Goal: Find specific page/section: Find specific page/section

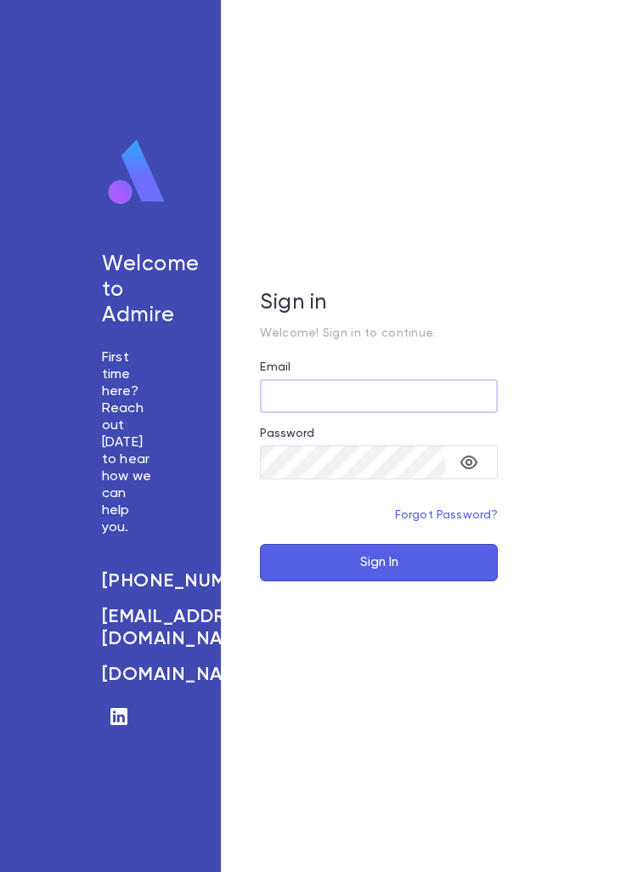
type input "**********"
click at [379, 581] on button "Sign In" at bounding box center [379, 562] width 238 height 37
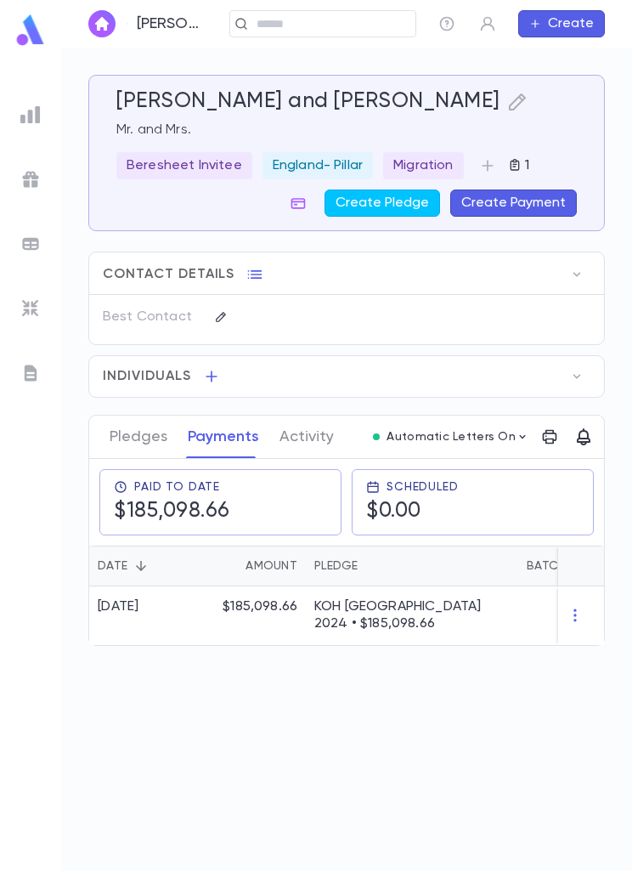
click at [278, 25] on div "[PERSON_NAME] and [PERSON_NAME] ​ Create" at bounding box center [346, 24] width 571 height 48
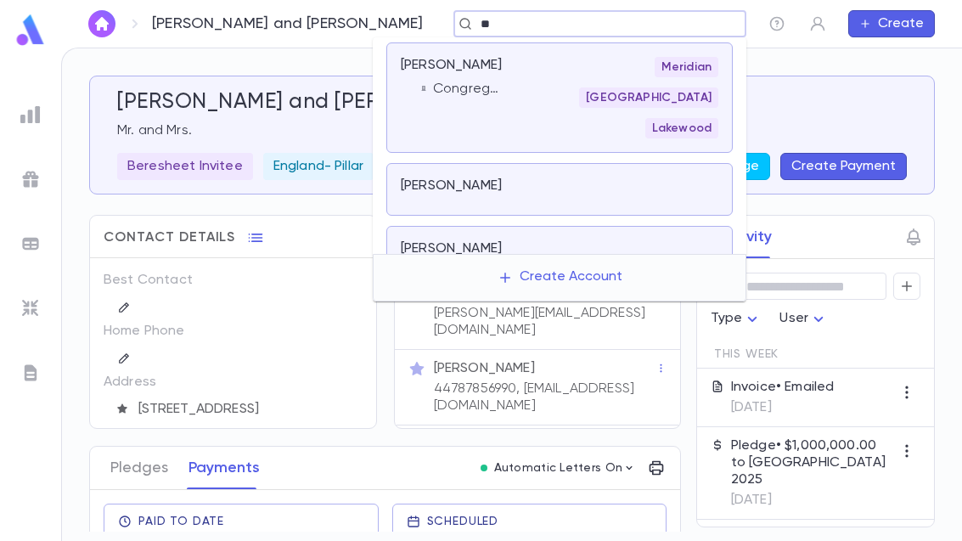
type input "*"
type input "****"
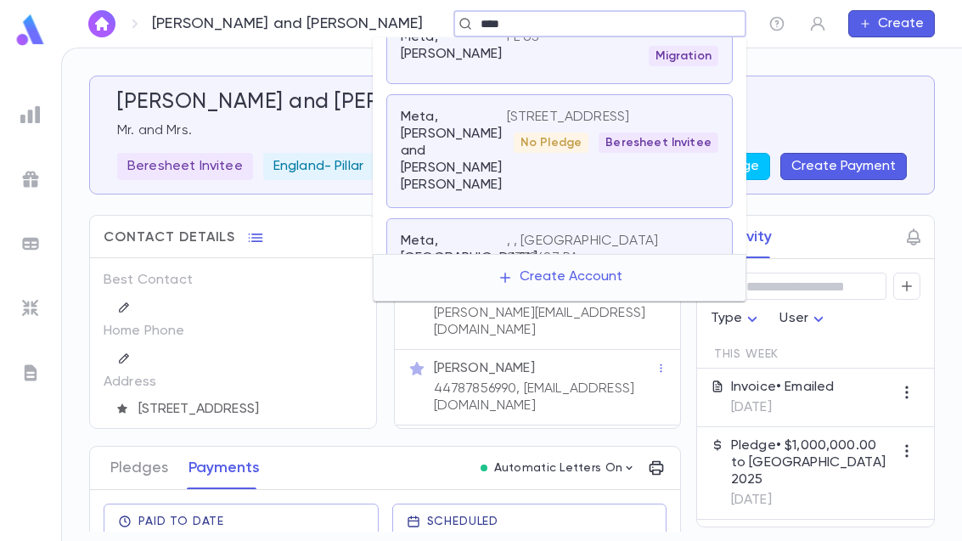
scroll to position [199, 0]
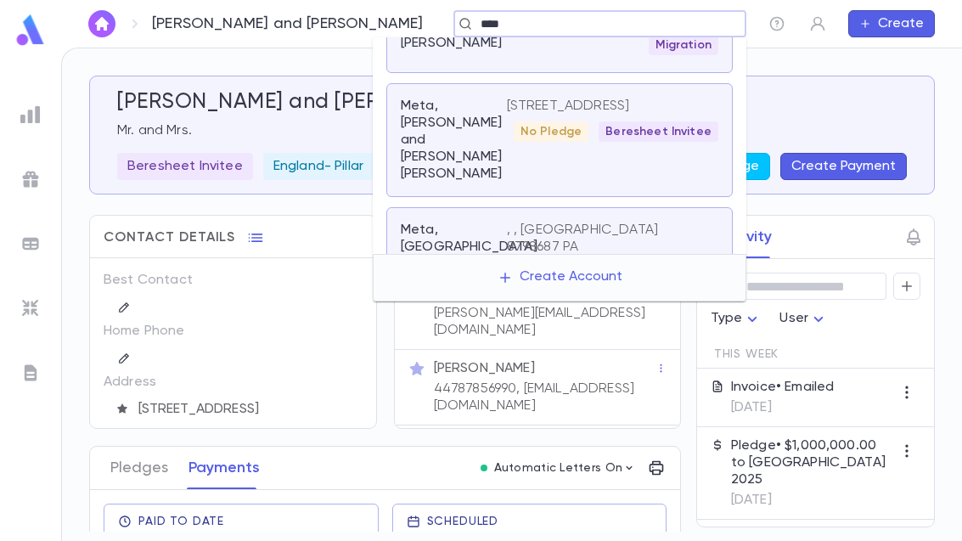
click at [630, 99] on p "[STREET_ADDRESS]" at bounding box center [568, 106] width 123 height 17
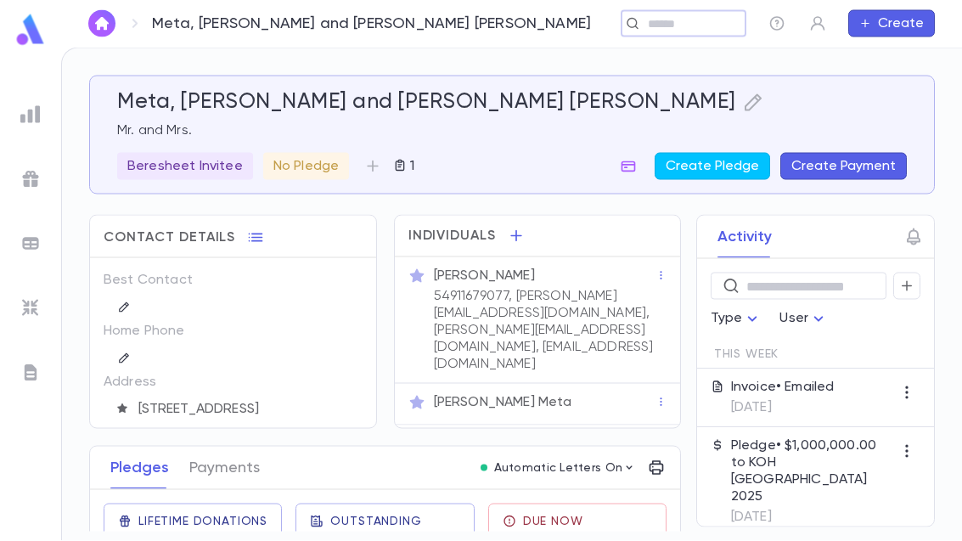
scroll to position [39, 0]
click at [631, 369] on div "Invoice • Emailed 9/17/2025" at bounding box center [815, 398] width 237 height 59
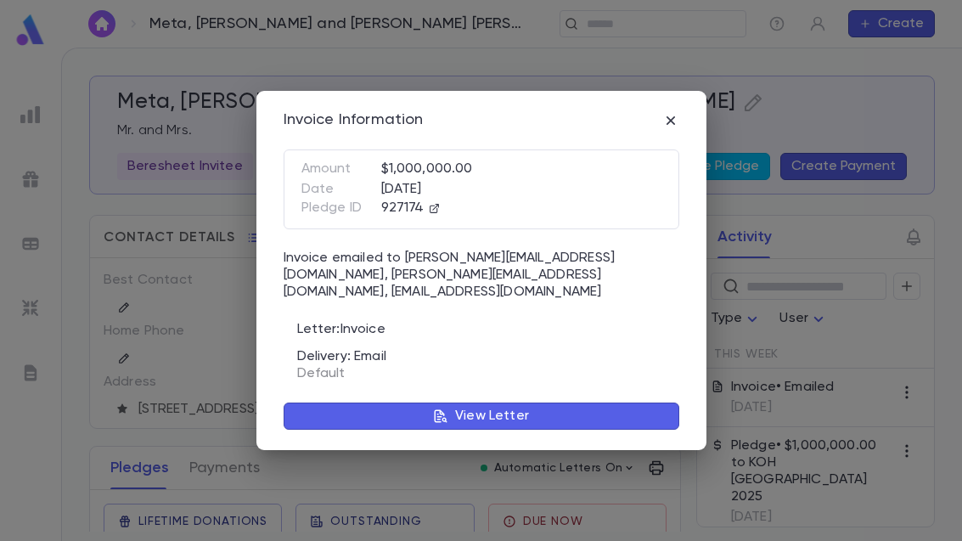
click at [607, 416] on button "View Letter" at bounding box center [482, 416] width 396 height 27
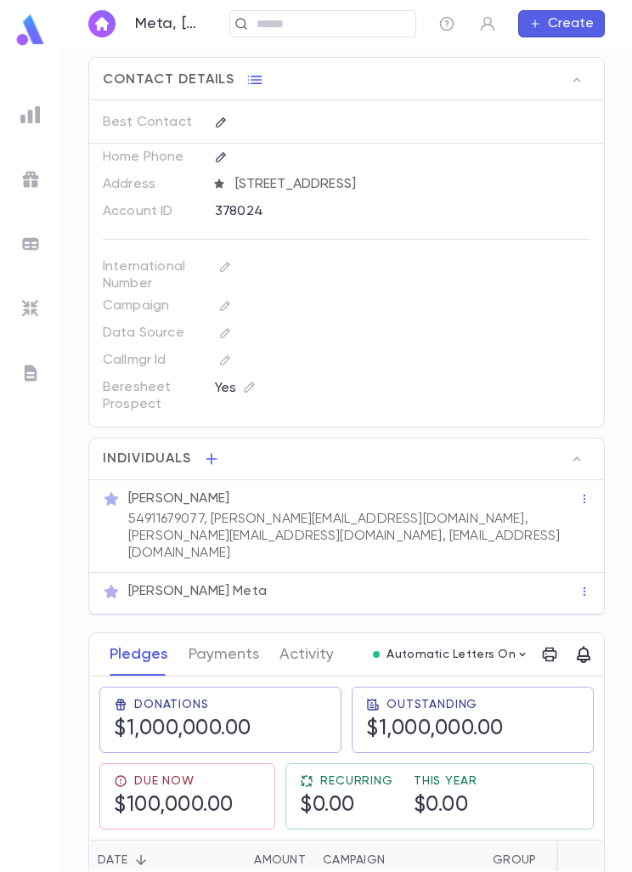
scroll to position [211, 0]
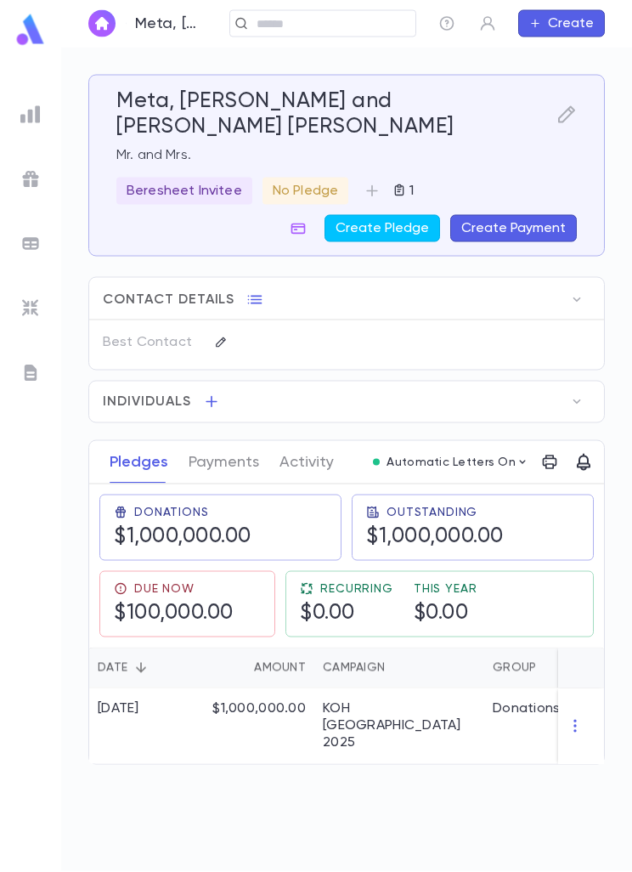
scroll to position [54, 0]
click at [573, 399] on icon "button" at bounding box center [577, 401] width 8 height 4
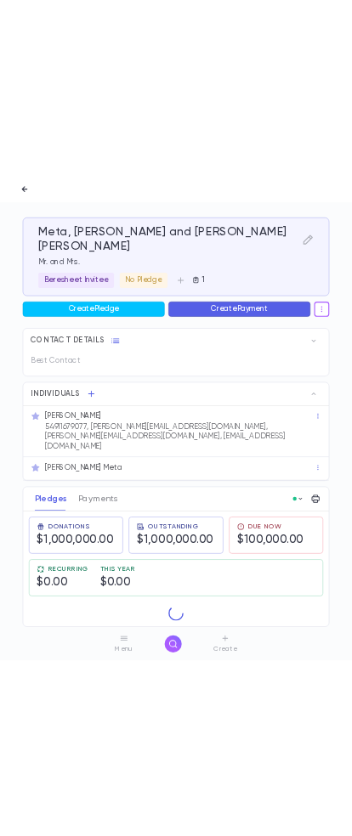
scroll to position [0, 0]
